Goal: Transaction & Acquisition: Book appointment/travel/reservation

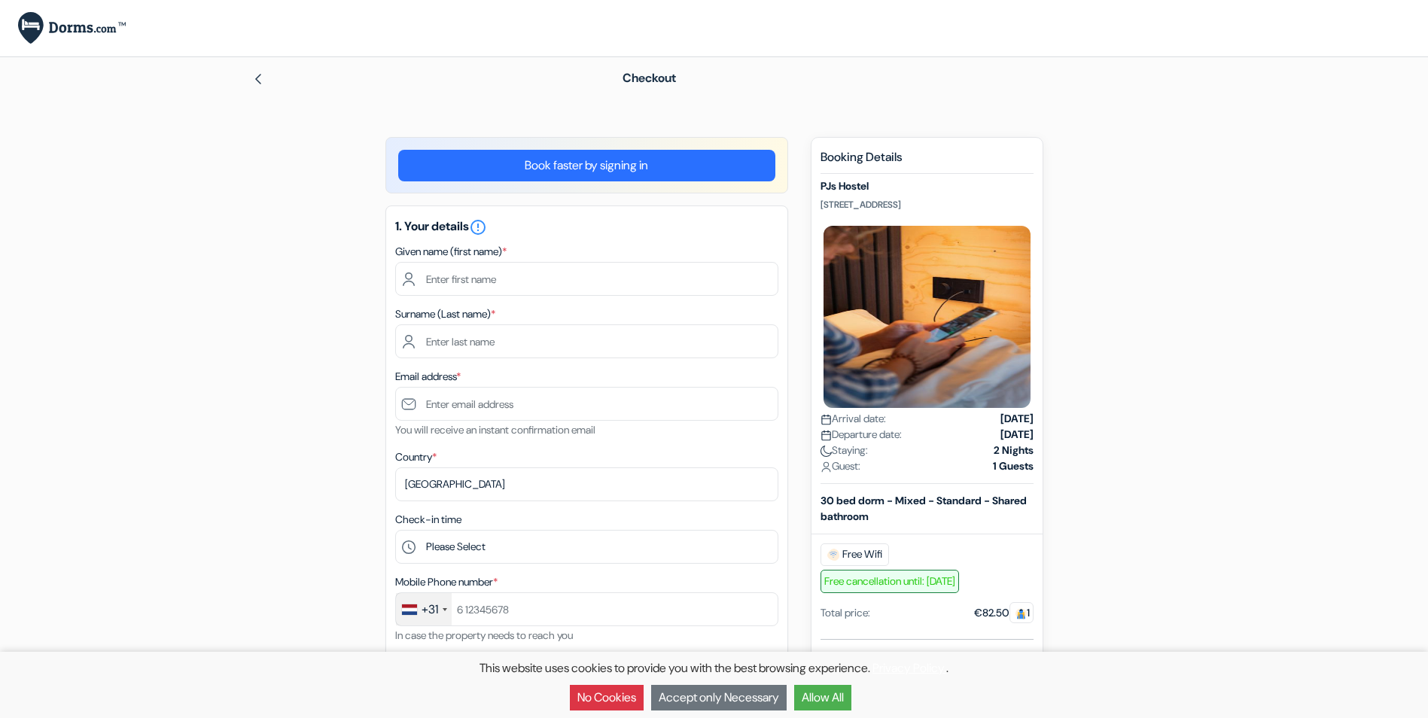
click at [258, 75] on img at bounding box center [258, 79] width 12 height 12
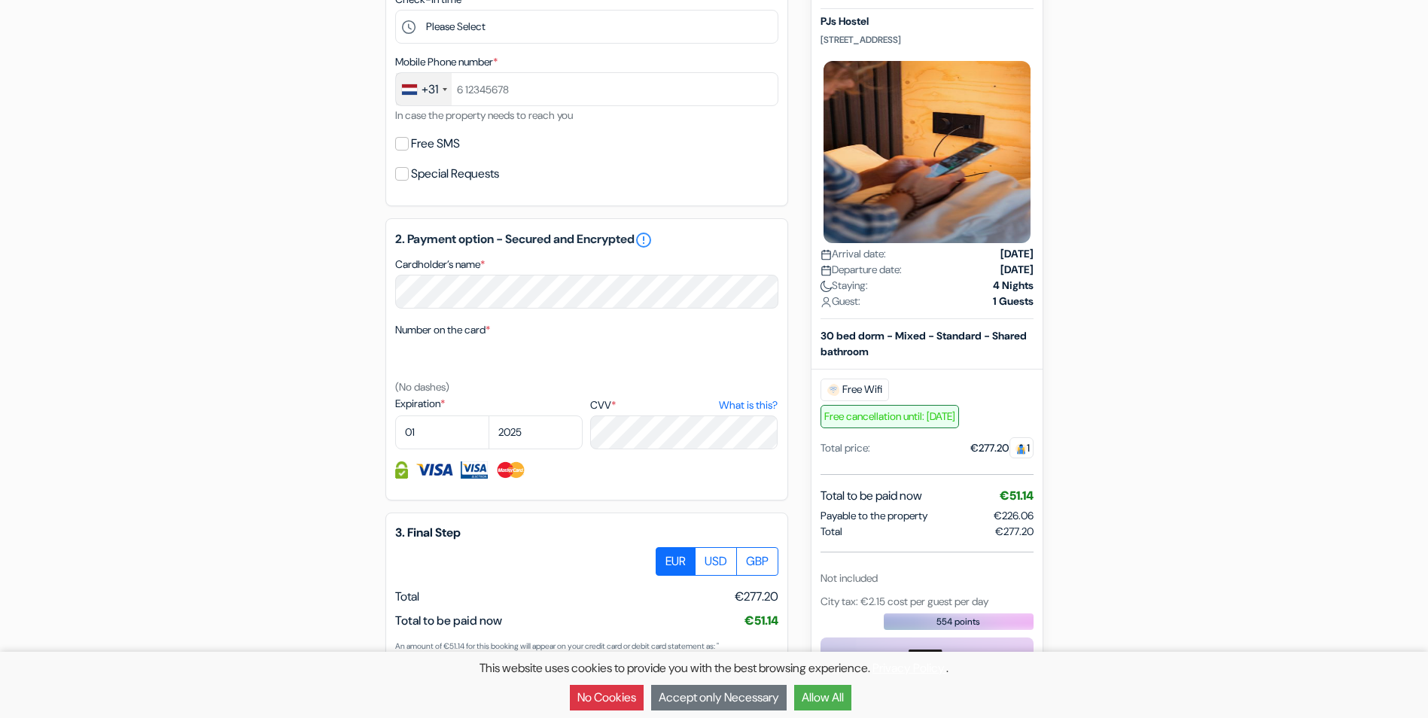
scroll to position [484, 0]
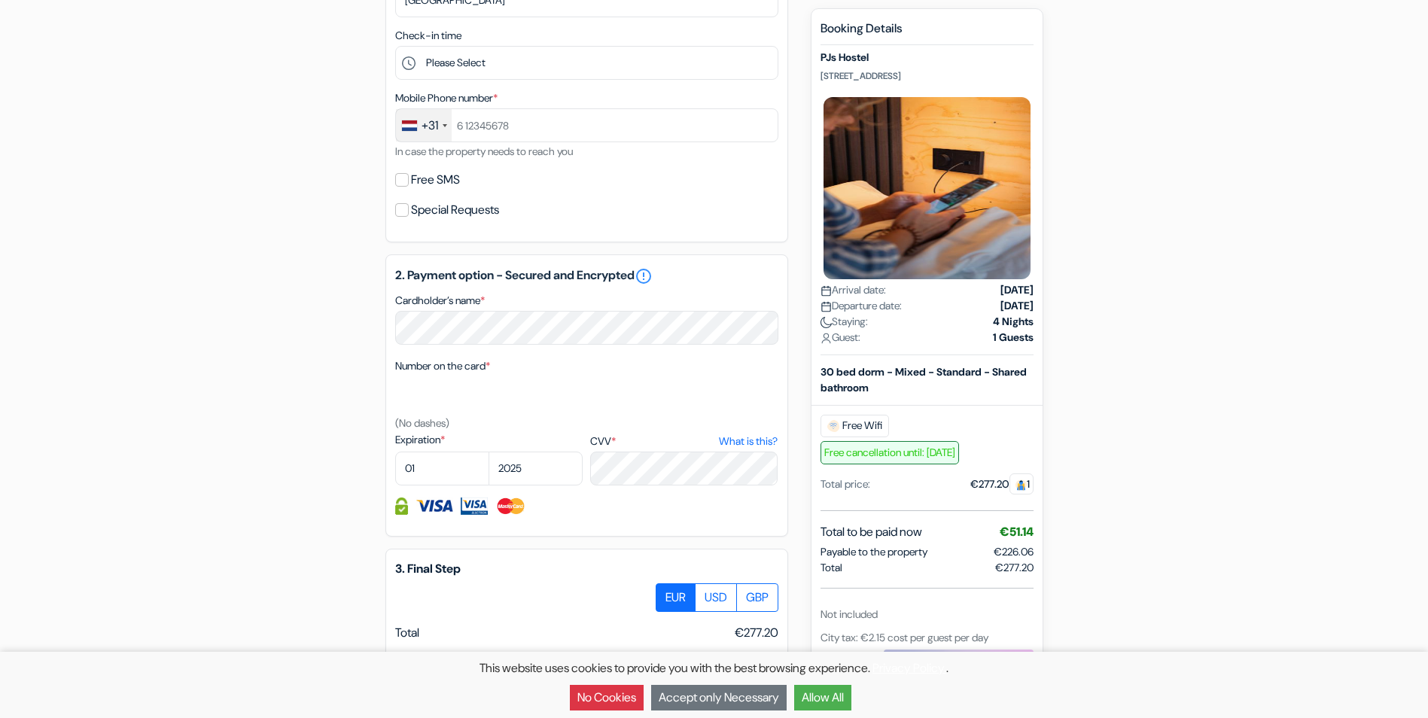
click at [813, 704] on button "Allow All" at bounding box center [822, 698] width 57 height 26
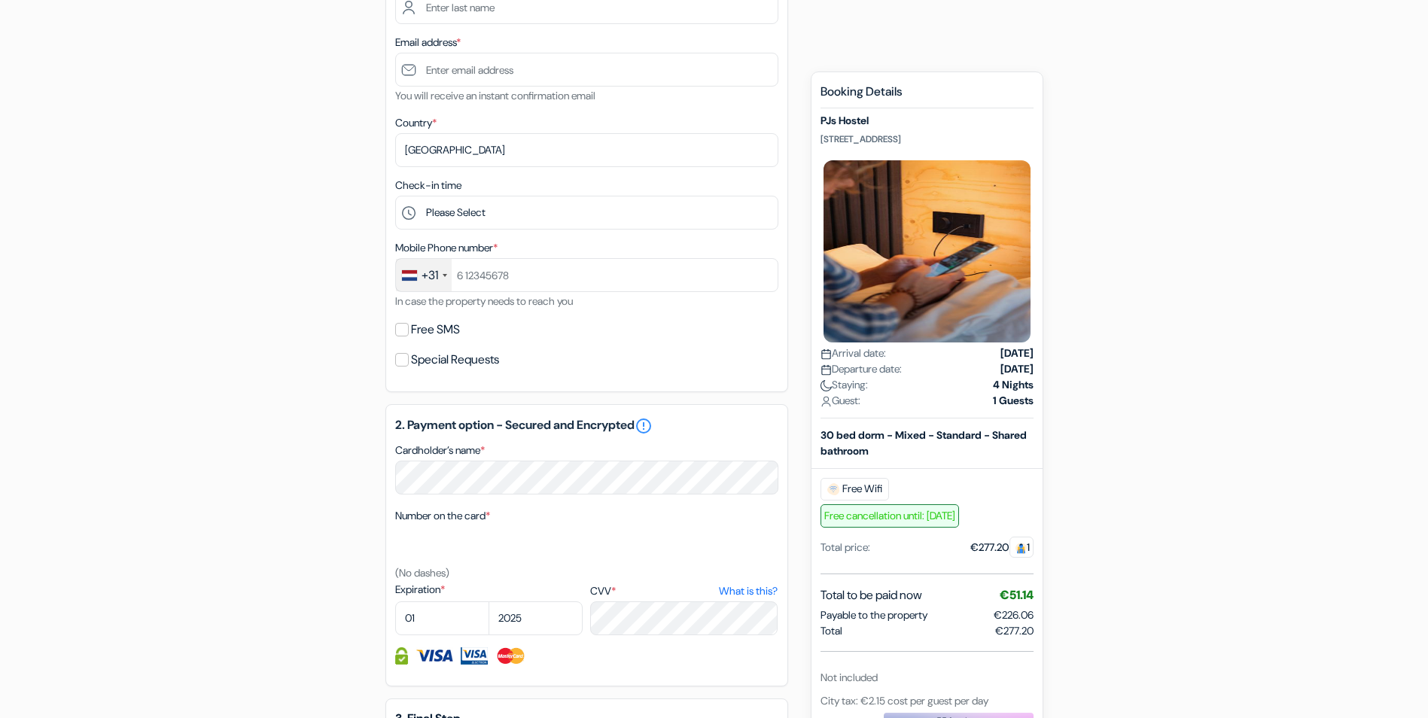
scroll to position [333, 0]
